Goal: Book appointment/travel/reservation

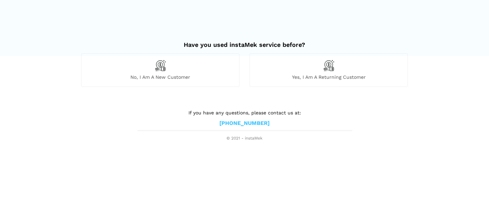
click at [306, 75] on span "Yes, I am a returning customer" at bounding box center [329, 77] width 158 height 6
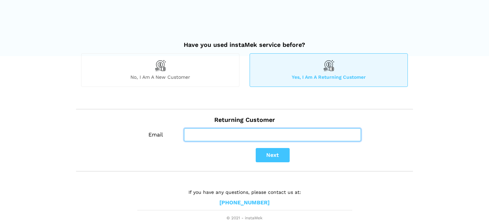
click at [198, 138] on input "Email" at bounding box center [272, 134] width 177 height 13
type input "b"
type input "[EMAIL_ADDRESS][DOMAIN_NAME]"
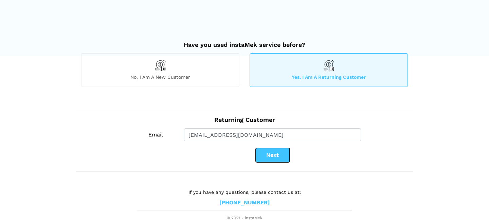
click at [279, 149] on button "Next" at bounding box center [273, 155] width 34 height 14
click at [173, 74] on span "No, I am a new customer" at bounding box center [160, 77] width 158 height 6
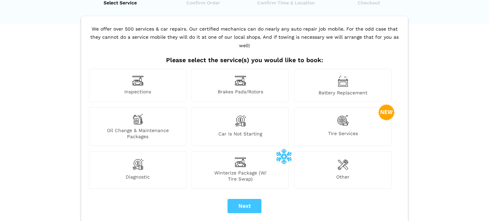
scroll to position [47, 0]
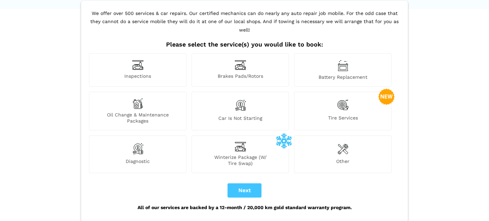
click at [138, 62] on div "Inspections" at bounding box center [137, 69] width 97 height 33
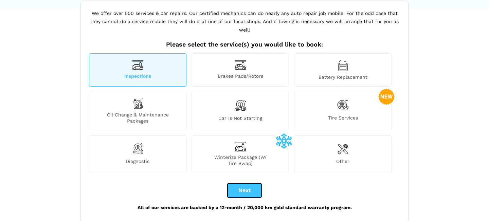
click at [241, 183] on button "Next" at bounding box center [244, 190] width 34 height 14
checkbox input "true"
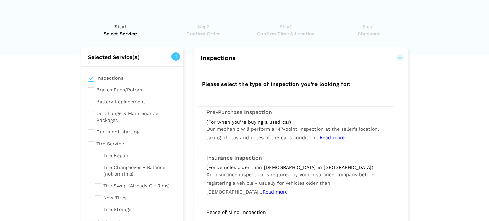
scroll to position [0, 0]
click at [325, 140] on span "Read more" at bounding box center [331, 137] width 25 height 5
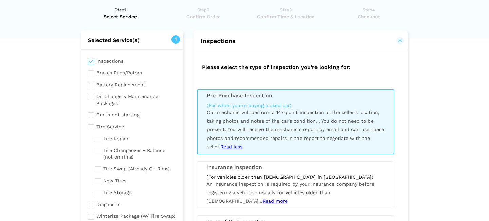
scroll to position [24, 0]
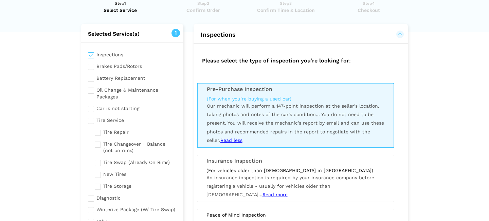
click at [227, 140] on span "Read less" at bounding box center [231, 139] width 22 height 5
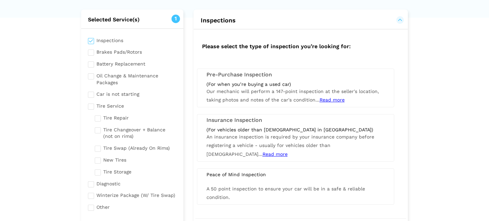
scroll to position [53, 0]
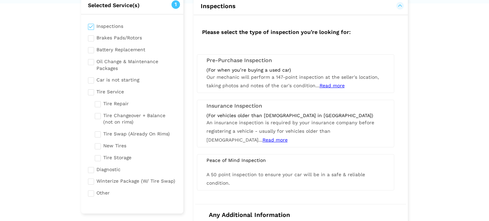
click at [328, 88] on span "Read more" at bounding box center [331, 85] width 25 height 5
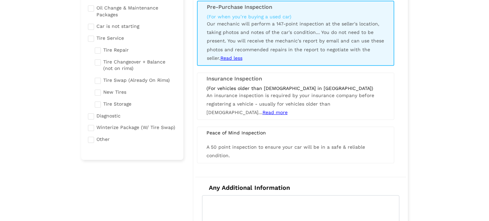
scroll to position [105, 0]
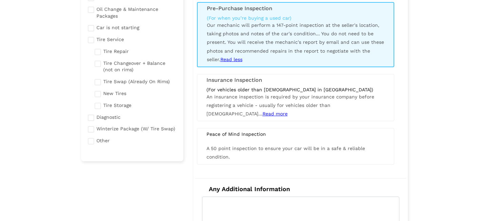
click at [91, 118] on input "checkbox" at bounding box center [132, 116] width 89 height 8
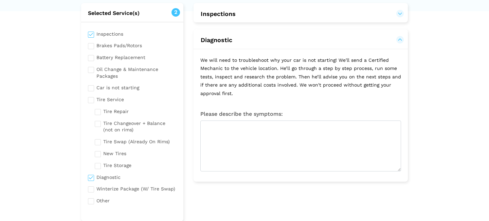
scroll to position [84, 0]
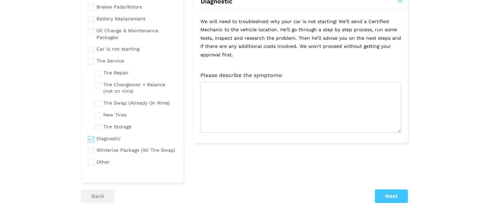
click at [93, 140] on input "checkbox" at bounding box center [132, 138] width 89 height 8
checkbox input "false"
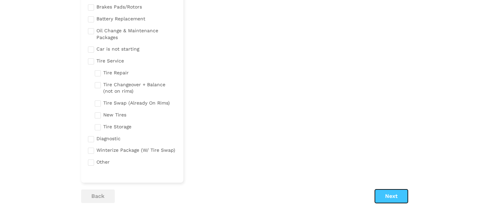
click at [381, 196] on button "Next" at bounding box center [391, 196] width 33 height 14
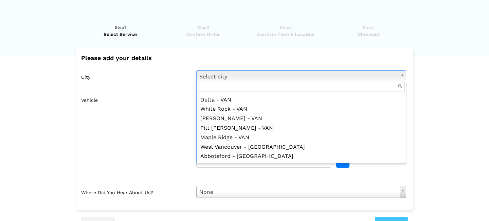
scroll to position [0, 0]
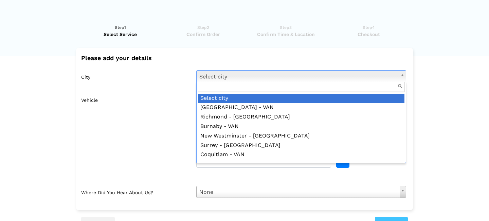
click at [204, 87] on input "text" at bounding box center [301, 87] width 206 height 11
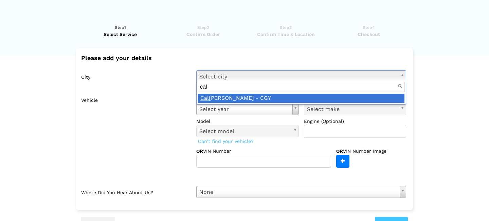
type input "cal"
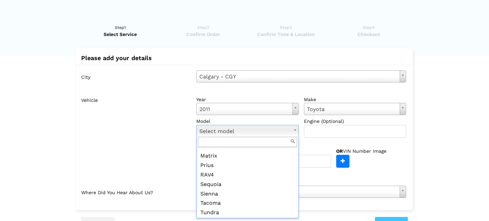
scroll to position [99, 0]
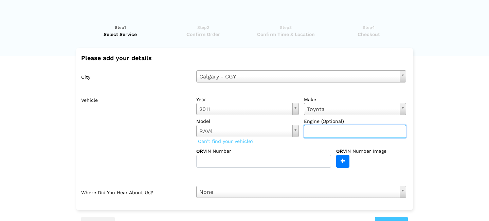
click at [350, 133] on input "text" at bounding box center [355, 131] width 103 height 13
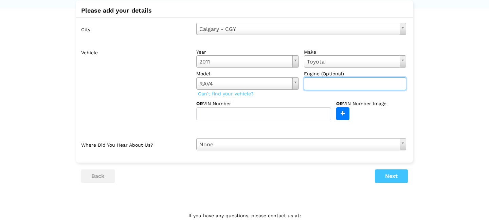
scroll to position [60, 0]
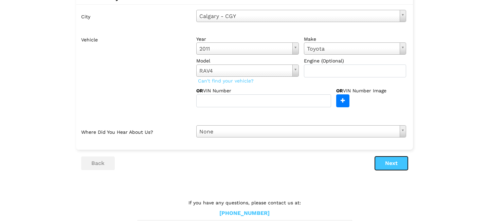
click at [395, 161] on button "Next" at bounding box center [391, 163] width 33 height 14
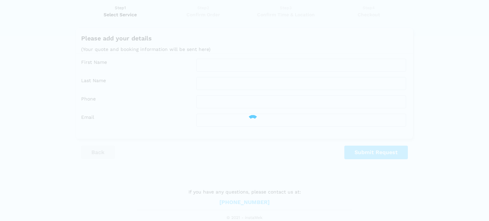
scroll to position [19, 0]
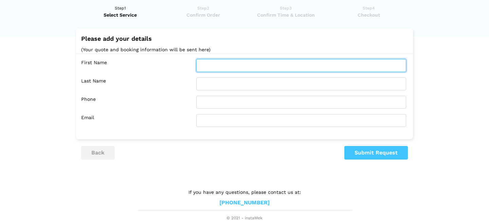
click at [234, 63] on input "text" at bounding box center [301, 65] width 210 height 13
type input "[PERSON_NAME]"
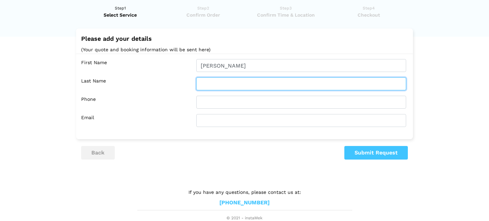
click at [226, 84] on input "text" at bounding box center [301, 83] width 210 height 13
type input "Perks"
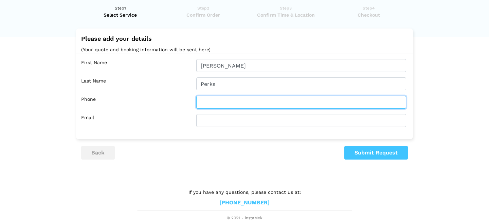
click at [211, 100] on input "text" at bounding box center [301, 102] width 210 height 13
type input "[PHONE_NUMBER]"
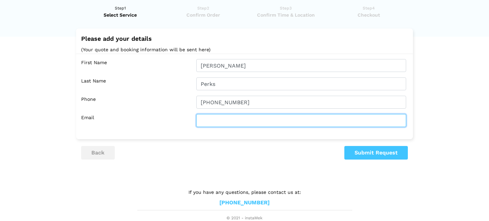
click at [212, 121] on input "text" at bounding box center [301, 120] width 210 height 13
type input "[EMAIL_ADDRESS][DOMAIN_NAME]"
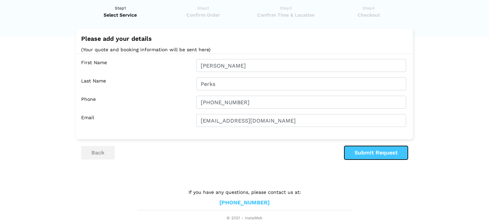
click at [368, 147] on button "Submit Request" at bounding box center [375, 153] width 63 height 14
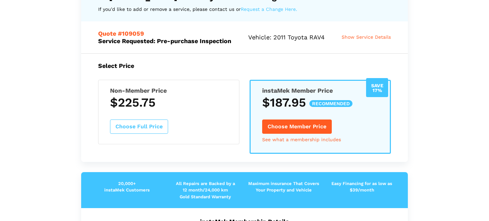
scroll to position [75, 0]
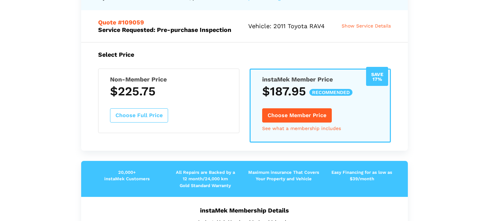
click at [141, 123] on button "Choose Full Price" at bounding box center [139, 115] width 58 height 14
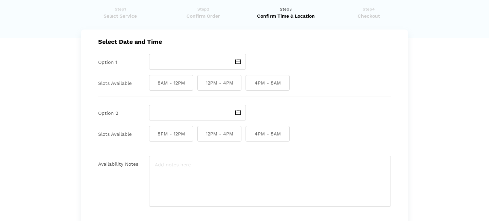
scroll to position [0, 0]
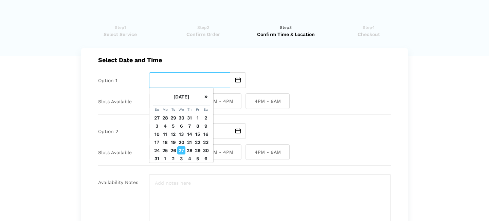
click at [184, 80] on input "text" at bounding box center [189, 80] width 81 height 16
click at [190, 150] on td "28" at bounding box center [189, 150] width 8 height 8
type input "[DATE]"
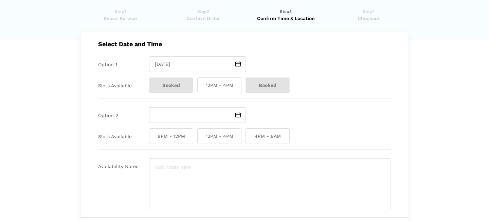
scroll to position [16, 0]
click at [180, 88] on span "Booked" at bounding box center [171, 85] width 44 height 16
click at [213, 89] on span "12PM - 4PM" at bounding box center [219, 85] width 44 height 16
click at [202, 89] on input "12PM - 4PM" at bounding box center [199, 85] width 4 height 16
click at [235, 84] on span "12PM - 4PM" at bounding box center [219, 85] width 44 height 16
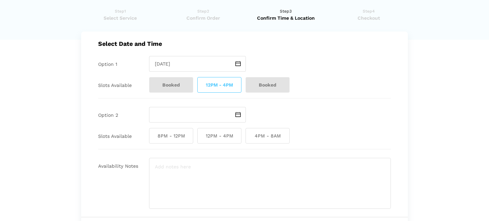
click at [202, 84] on input "12PM - 4PM" at bounding box center [199, 85] width 4 height 16
checkbox input "false"
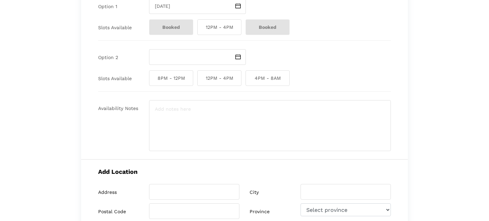
click at [235, 81] on span "12PM - 4PM" at bounding box center [219, 78] width 44 height 16
click at [202, 81] on input "12PM - 4PM" at bounding box center [199, 78] width 4 height 16
checkbox input "true"
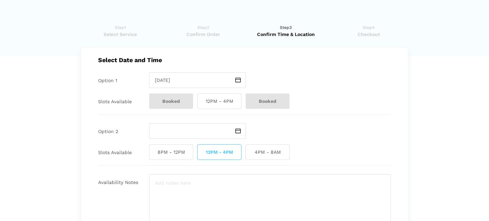
scroll to position [8, 0]
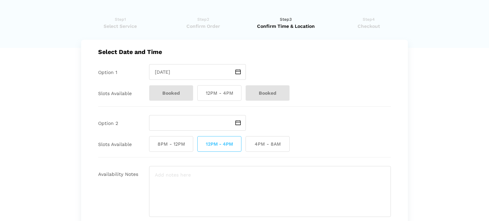
click at [219, 95] on span "12PM - 4PM" at bounding box center [219, 93] width 44 height 16
click at [202, 95] on input "12PM - 4PM" at bounding box center [199, 93] width 4 height 16
checkbox input "true"
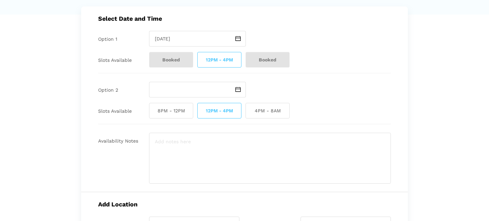
scroll to position [42, 0]
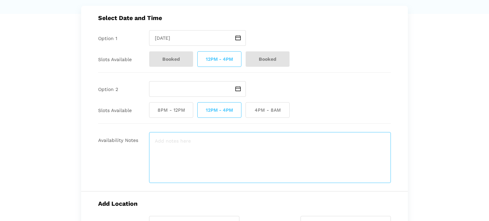
click at [191, 144] on textarea at bounding box center [270, 157] width 242 height 51
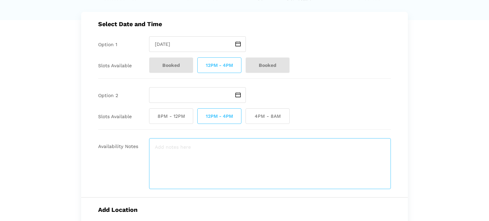
scroll to position [29, 0]
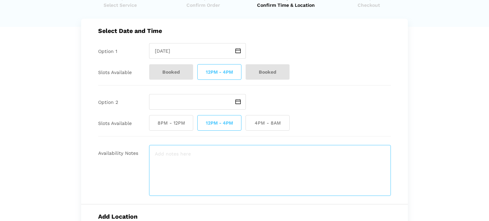
click at [168, 154] on textarea at bounding box center [270, 170] width 242 height 51
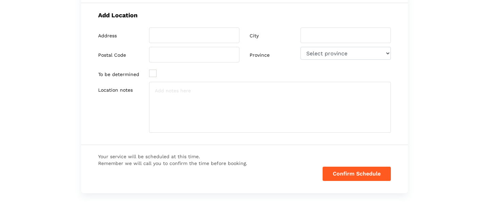
scroll to position [200, 0]
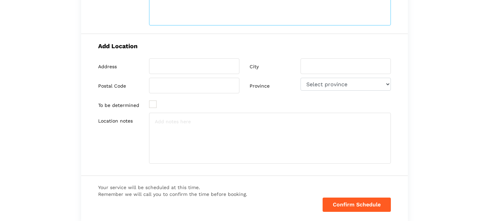
type textarea "We are hoping to get [PERSON_NAME] for 3:00."
click at [177, 67] on input "search" at bounding box center [194, 66] width 90 height 16
click at [168, 68] on input "search" at bounding box center [194, 66] width 90 height 16
type input "[STREET_ADDRESS]"
type input "[GEOGRAPHIC_DATA]"
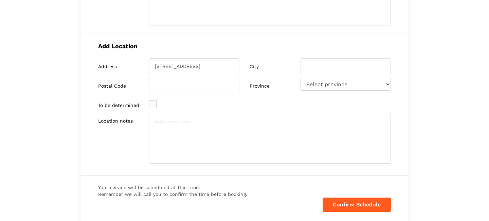
type input "T2J 5E5"
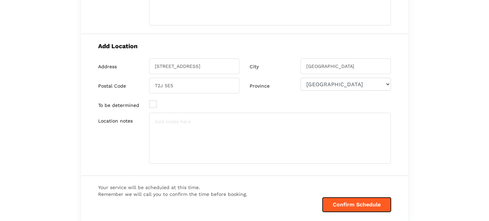
click at [341, 206] on button "Confirm Schedule" at bounding box center [357, 205] width 68 height 14
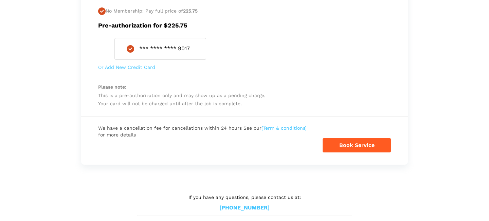
scroll to position [314, 0]
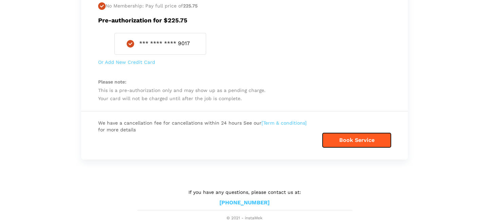
click at [364, 141] on button "Book Service" at bounding box center [357, 140] width 68 height 14
